Goal: Information Seeking & Learning: Understand process/instructions

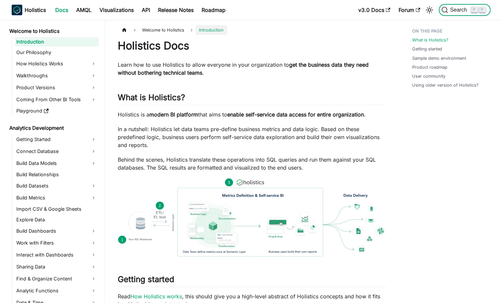
click at [448, 7] on span "Search" at bounding box center [459, 10] width 23 height 6
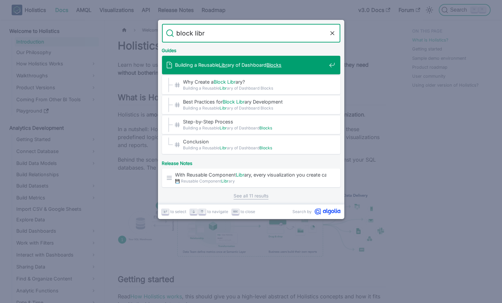
type input "block libra"
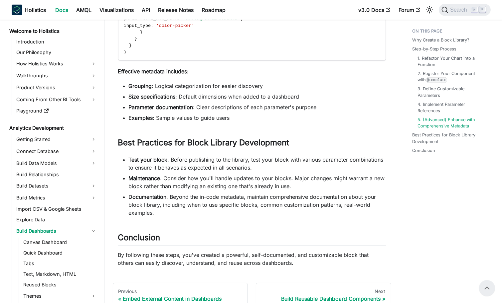
scroll to position [1859, 0]
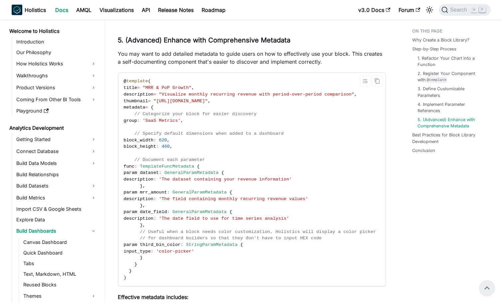
click at [237, 197] on span "'The field containing monthly recurring revenue values'" at bounding box center [233, 199] width 149 height 5
click at [210, 121] on code "@ template ( title = "MRR & PoP Growth" , description = "Visualize monthly recu…" at bounding box center [251, 180] width 266 height 214
click at [228, 131] on span "// Specify default dimensions when added to a dashboard" at bounding box center [208, 133] width 149 height 5
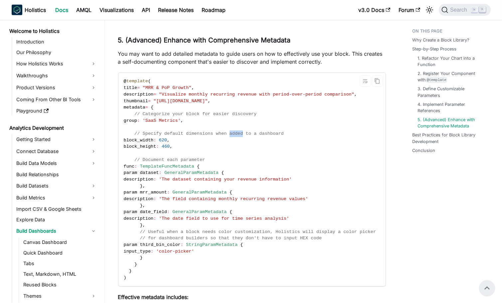
click at [228, 131] on span "// Specify default dimensions when added to a dashboard" at bounding box center [208, 133] width 149 height 5
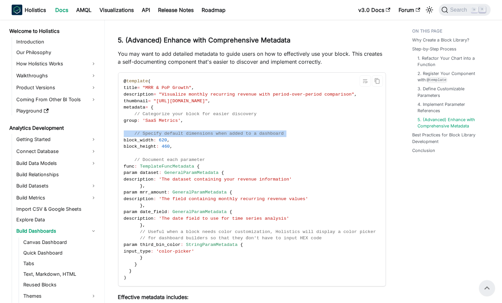
click at [228, 131] on span "// Specify default dimensions when added to a dashboard" at bounding box center [208, 133] width 149 height 5
click at [257, 144] on code "@ template ( title = "MRR & PoP Growth" , description = "Visualize monthly recu…" at bounding box center [251, 180] width 266 height 214
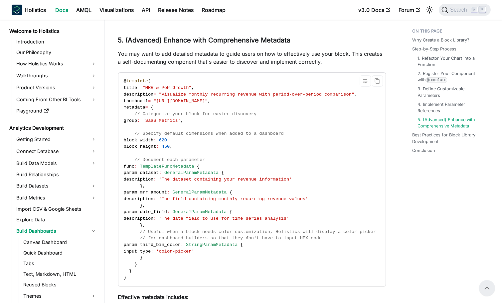
click at [246, 112] on span "// Categorize your block for easier discovery" at bounding box center [195, 114] width 122 height 5
click at [178, 118] on span "'SaaS Metrics'" at bounding box center [162, 120] width 38 height 5
click at [257, 141] on code "@ template ( title = "MRR & PoP Growth" , description = "Visualize monthly recu…" at bounding box center [251, 180] width 266 height 214
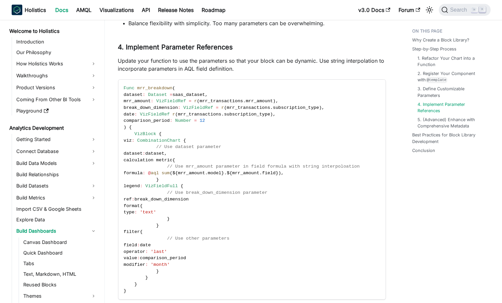
scroll to position [1508, 0]
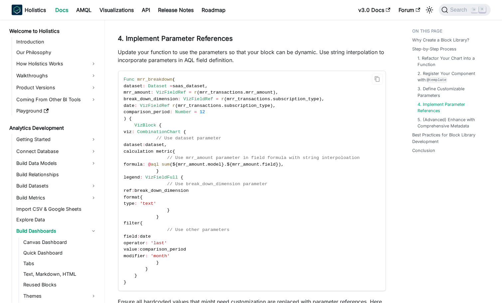
click at [222, 90] on span "mrr_transactions" at bounding box center [221, 92] width 44 height 5
click at [253, 90] on span "mrr_amount" at bounding box center [259, 92] width 27 height 5
click at [262, 80] on code "Func mrr_breakdown ( dataset : Dataset = saas_dataset , mrr_amount : VizFieldRe…" at bounding box center [251, 181] width 266 height 220
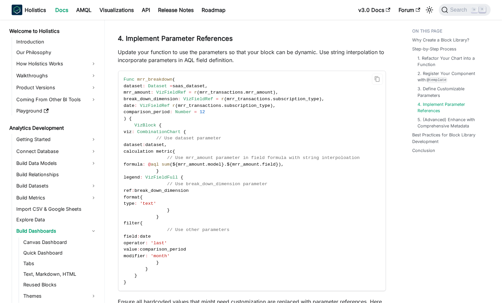
click at [261, 90] on span "mrr_amount" at bounding box center [259, 92] width 27 height 5
drag, startPoint x: 261, startPoint y: 82, endPoint x: 230, endPoint y: 82, distance: 31.2
click at [230, 90] on span "mrr_amount : VizFieldRef = r ( mrr_transactions . mrr_amount ) ," at bounding box center [202, 92] width 157 height 5
click at [230, 90] on span "mrr_transactions" at bounding box center [221, 92] width 44 height 5
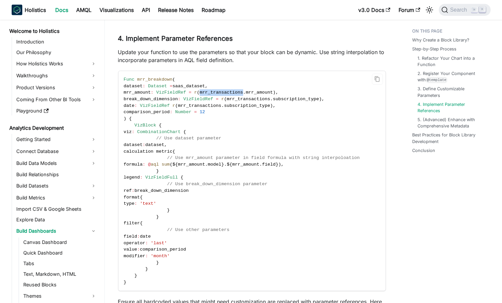
click at [230, 90] on span "mrr_transactions" at bounding box center [221, 92] width 44 height 5
click at [270, 76] on code "Func mrr_breakdown ( dataset : Dataset = saas_dataset , mrr_amount : VizFieldRe…" at bounding box center [251, 181] width 266 height 220
click at [267, 90] on span "mrr_amount" at bounding box center [259, 92] width 27 height 5
drag, startPoint x: 267, startPoint y: 83, endPoint x: 217, endPoint y: 83, distance: 49.5
click at [217, 90] on span "mrr_amount : VizFieldRef = r ( mrr_transactions . mrr_amount ) ," at bounding box center [202, 92] width 157 height 5
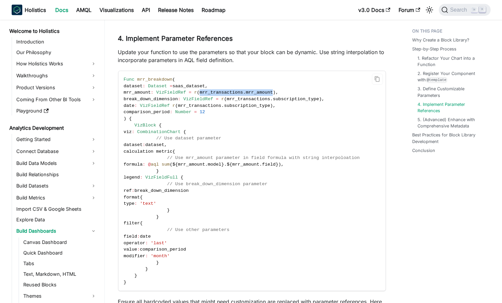
click at [217, 90] on span "mrr_transactions" at bounding box center [221, 92] width 44 height 5
drag, startPoint x: 217, startPoint y: 83, endPoint x: 264, endPoint y: 83, distance: 46.5
click at [264, 90] on span "mrr_amount : VizFieldRef = r ( mrr_transactions . mrr_amount ) ," at bounding box center [202, 92] width 157 height 5
click at [264, 90] on span "mrr_amount" at bounding box center [259, 92] width 27 height 5
drag, startPoint x: 264, startPoint y: 83, endPoint x: 204, endPoint y: 83, distance: 59.8
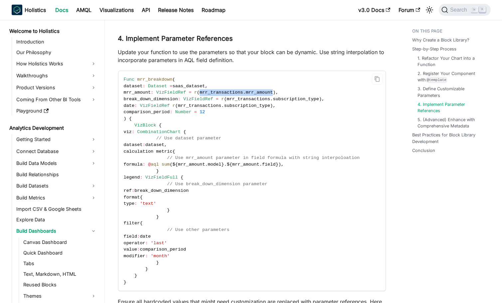
click at [204, 90] on span "mrr_amount : VizFieldRef = r ( mrr_transactions . mrr_amount ) ," at bounding box center [202, 92] width 157 height 5
click at [215, 90] on span "mrr_transactions" at bounding box center [221, 92] width 44 height 5
drag, startPoint x: 215, startPoint y: 84, endPoint x: 264, endPoint y: 87, distance: 48.3
click at [264, 87] on code "Func mrr_breakdown ( dataset : Dataset = saas_dataset , mrr_amount : VizFieldRe…" at bounding box center [251, 181] width 266 height 220
click at [261, 90] on span "mrr_amount" at bounding box center [259, 92] width 27 height 5
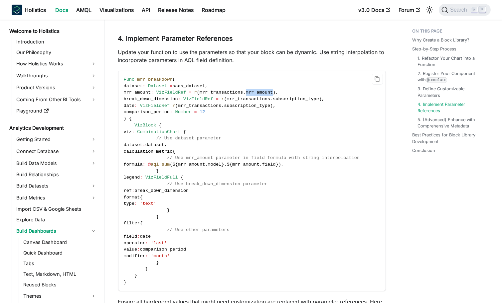
click at [261, 90] on span "mrr_amount" at bounding box center [259, 92] width 27 height 5
drag, startPoint x: 261, startPoint y: 85, endPoint x: 206, endPoint y: 85, distance: 54.8
click at [206, 90] on span "mrr_amount : VizFieldRef = r ( mrr_transactions . mrr_amount ) ," at bounding box center [202, 92] width 157 height 5
click at [206, 90] on span "mrr_transactions" at bounding box center [221, 92] width 44 height 5
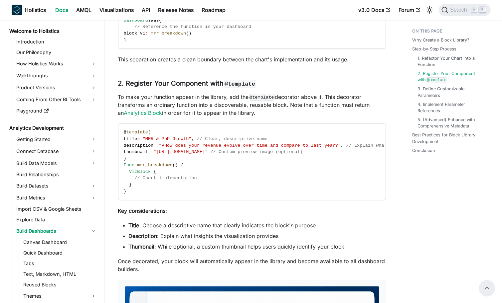
scroll to position [596, 0]
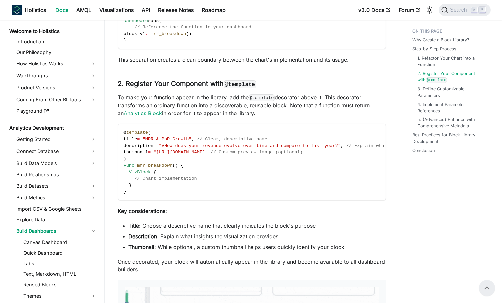
click at [168, 94] on p "To make your function appear in the library, add the @template decorator above …" at bounding box center [252, 105] width 268 height 24
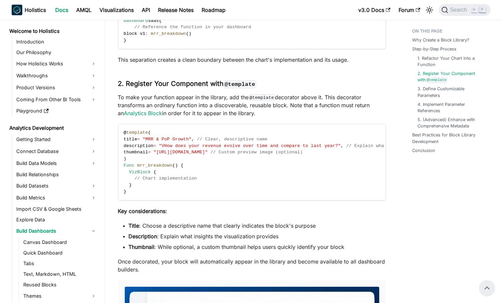
click at [168, 94] on p "To make your function appear in the library, add the @template decorator above …" at bounding box center [252, 105] width 268 height 24
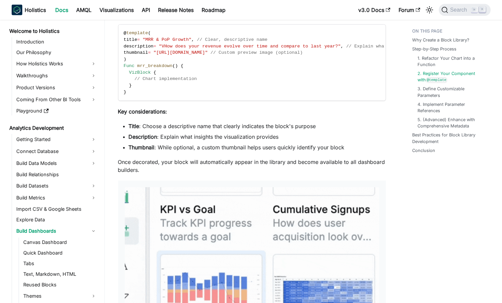
scroll to position [695, 0]
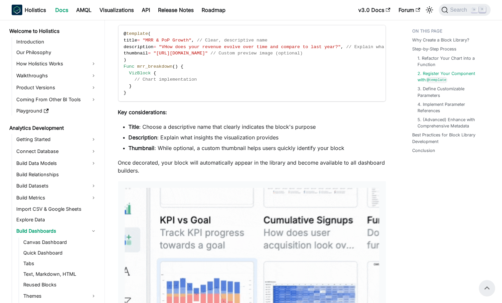
click at [205, 144] on li "Thumbnail : While optional, a custom thumbnail helps users quickly identify you…" at bounding box center [257, 148] width 257 height 8
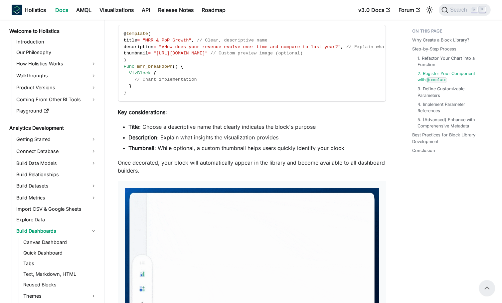
click at [205, 144] on li "Thumbnail : While optional, a custom thumbnail helps users quickly identify you…" at bounding box center [257, 148] width 257 height 8
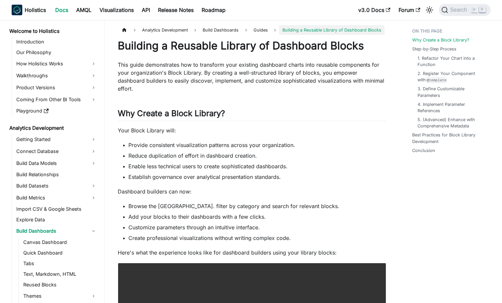
scroll to position [198, 0]
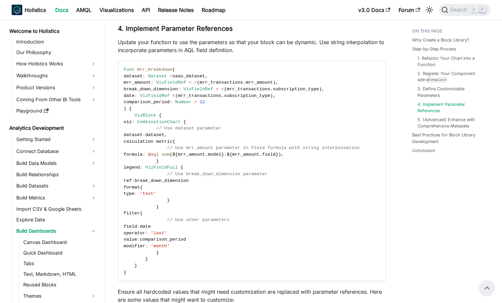
scroll to position [1440, 0]
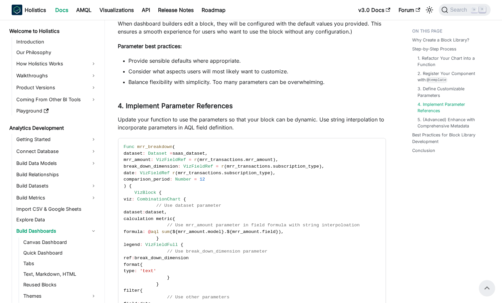
click at [429, 98] on ul "1. Refactor Your Chart into a Function 2. Register Your Component with @templat…" at bounding box center [449, 92] width 74 height 74
click at [431, 95] on link "3. Define Customizable Parameters" at bounding box center [452, 92] width 66 height 13
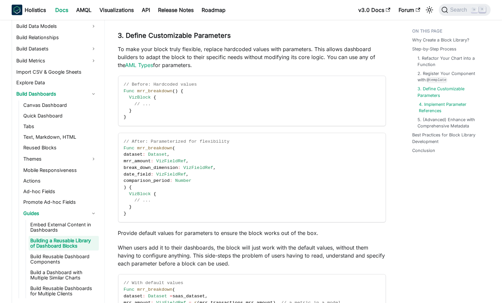
click at [432, 113] on link "4. Implement Parameter References" at bounding box center [452, 107] width 66 height 13
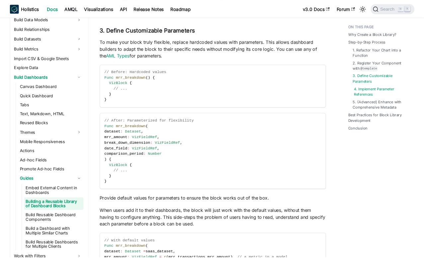
scroll to position [1511, 0]
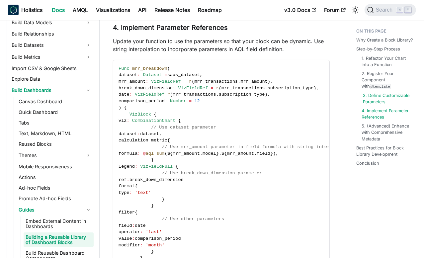
click at [375, 101] on link "3. Define Customizable Parameters" at bounding box center [387, 98] width 49 height 13
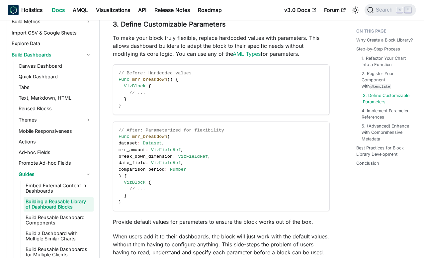
scroll to position [177, 0]
click at [376, 109] on link "4. Implement Parameter References" at bounding box center [387, 114] width 49 height 13
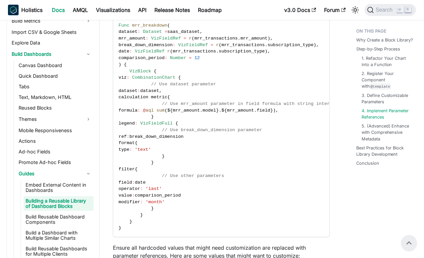
scroll to position [1553, 0]
click at [263, 122] on code "Func mrr_breakdown ( dataset : Dataset = saas_dataset , mrr_amount : VizFieldRe…" at bounding box center [236, 127] width 247 height 220
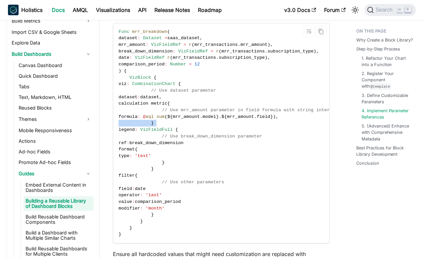
scroll to position [1554, 0]
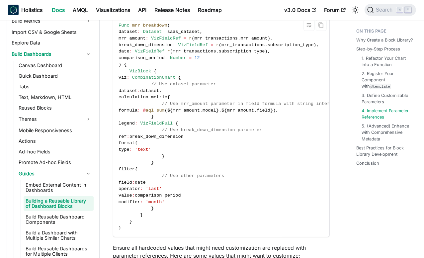
click at [216, 113] on span "model" at bounding box center [210, 110] width 14 height 5
click at [260, 125] on code "Func mrr_breakdown ( dataset : Dataset = saas_dataset , mrr_amount : VizFieldRe…" at bounding box center [236, 127] width 247 height 220
click at [227, 113] on span "{" at bounding box center [225, 110] width 3 height 5
